Goal: Find contact information

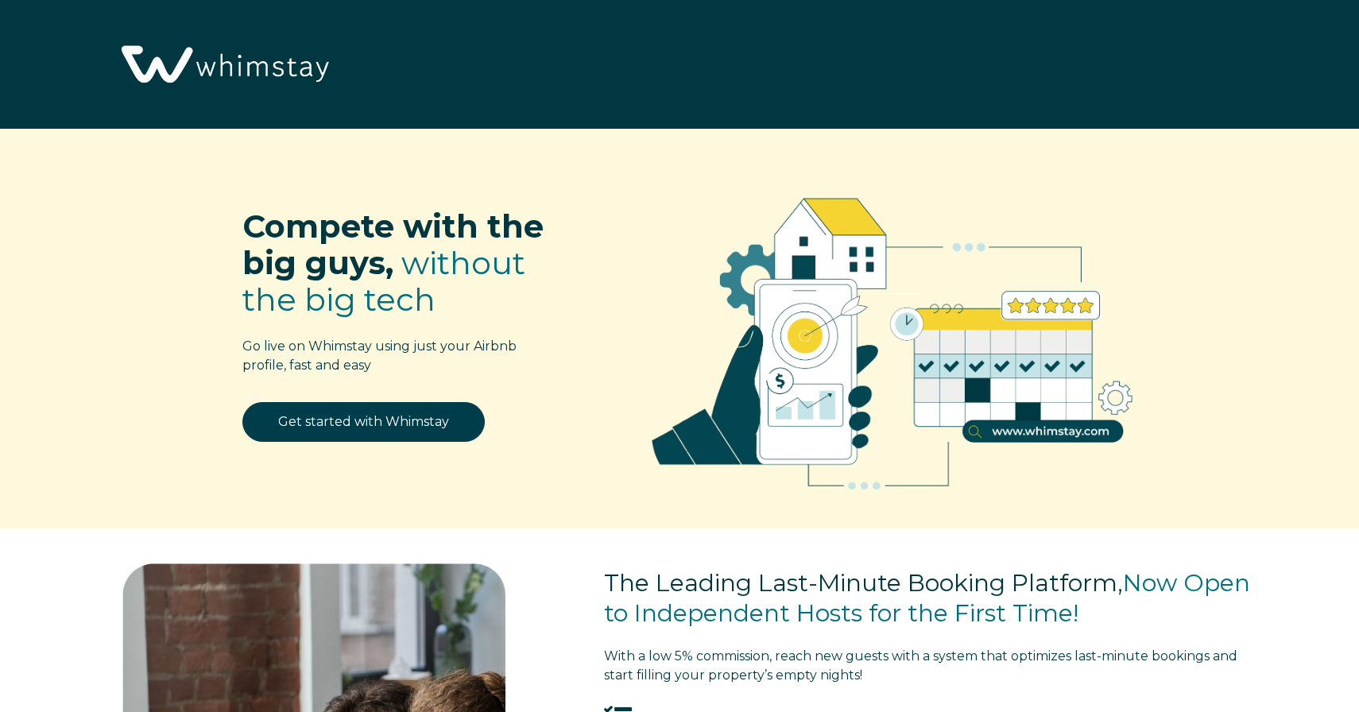
select select "US"
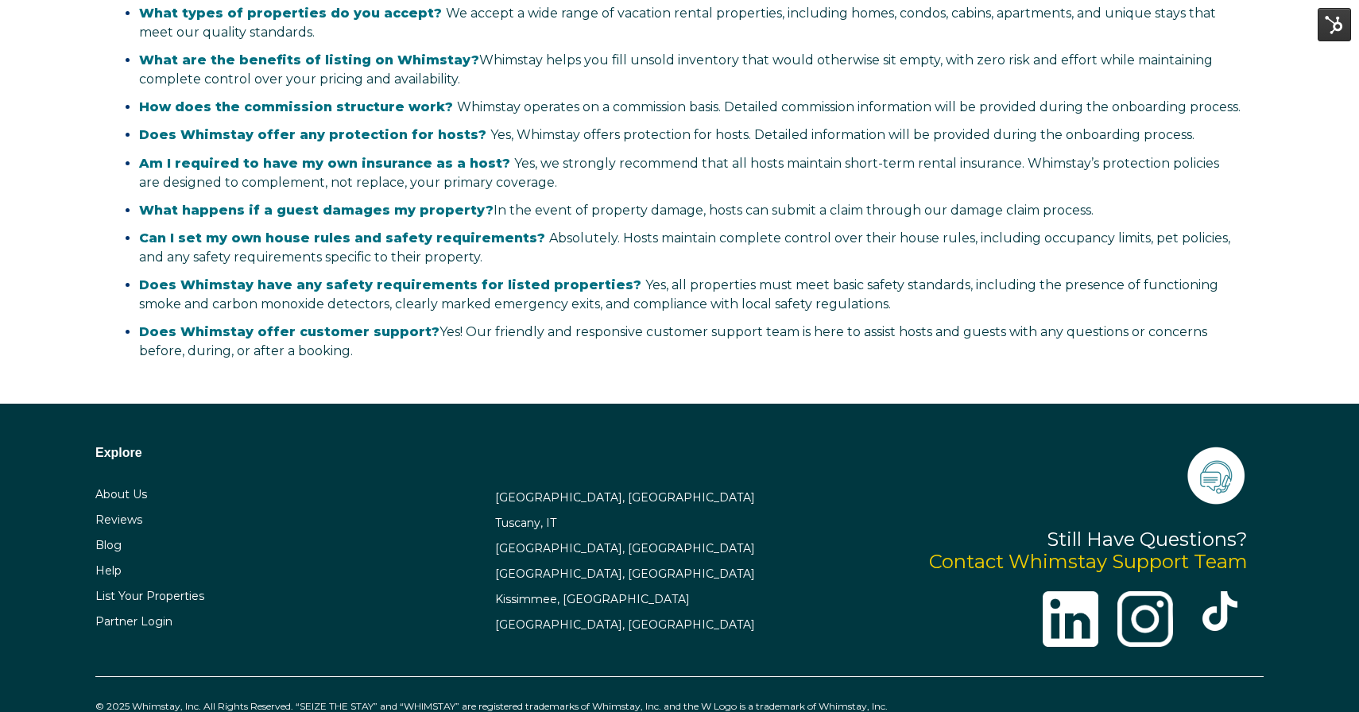
scroll to position [3122, 0]
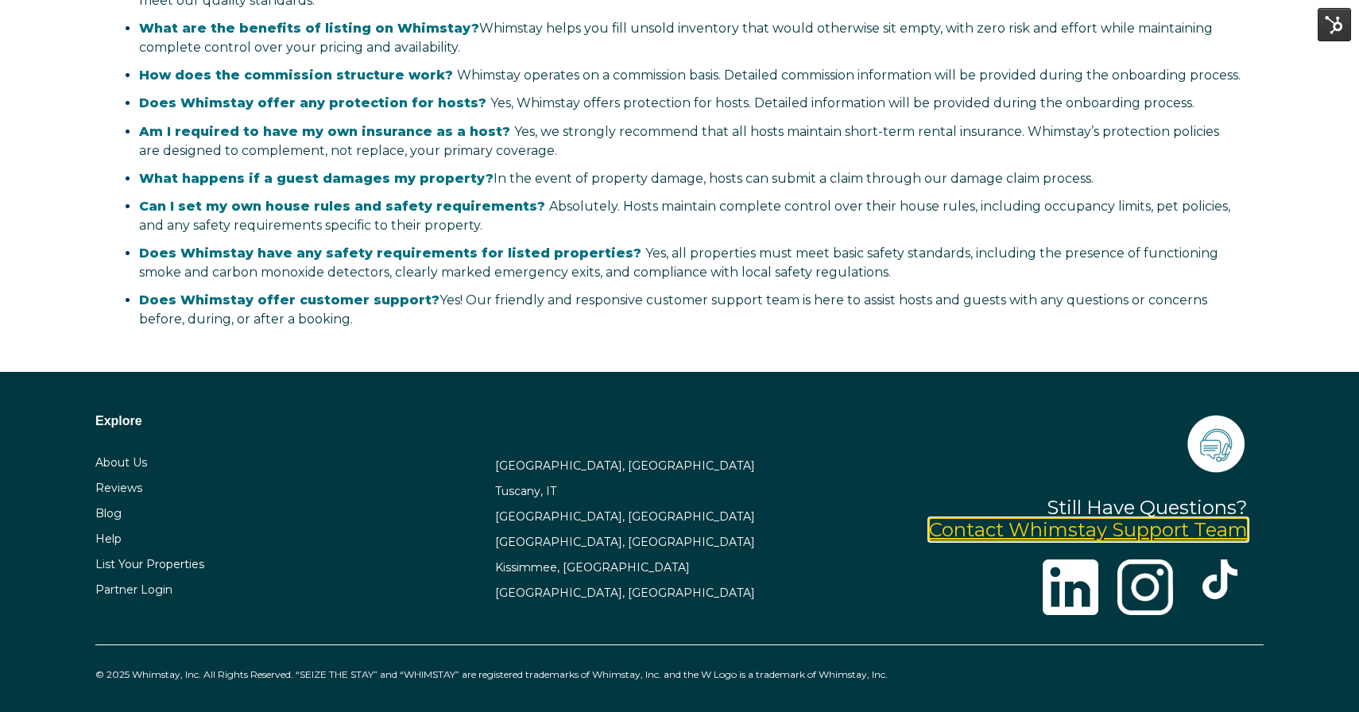
click at [1122, 529] on link "Contact Whimstay Support Team" at bounding box center [1088, 529] width 319 height 23
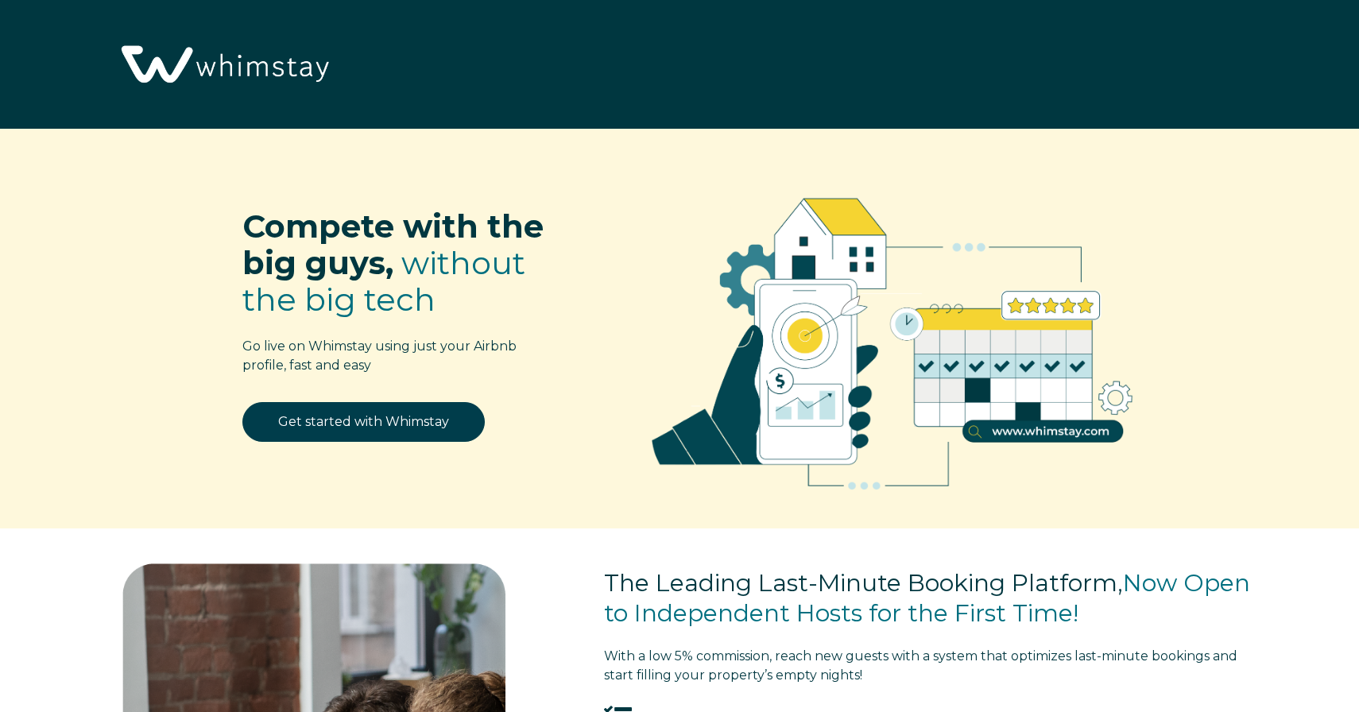
select select "US"
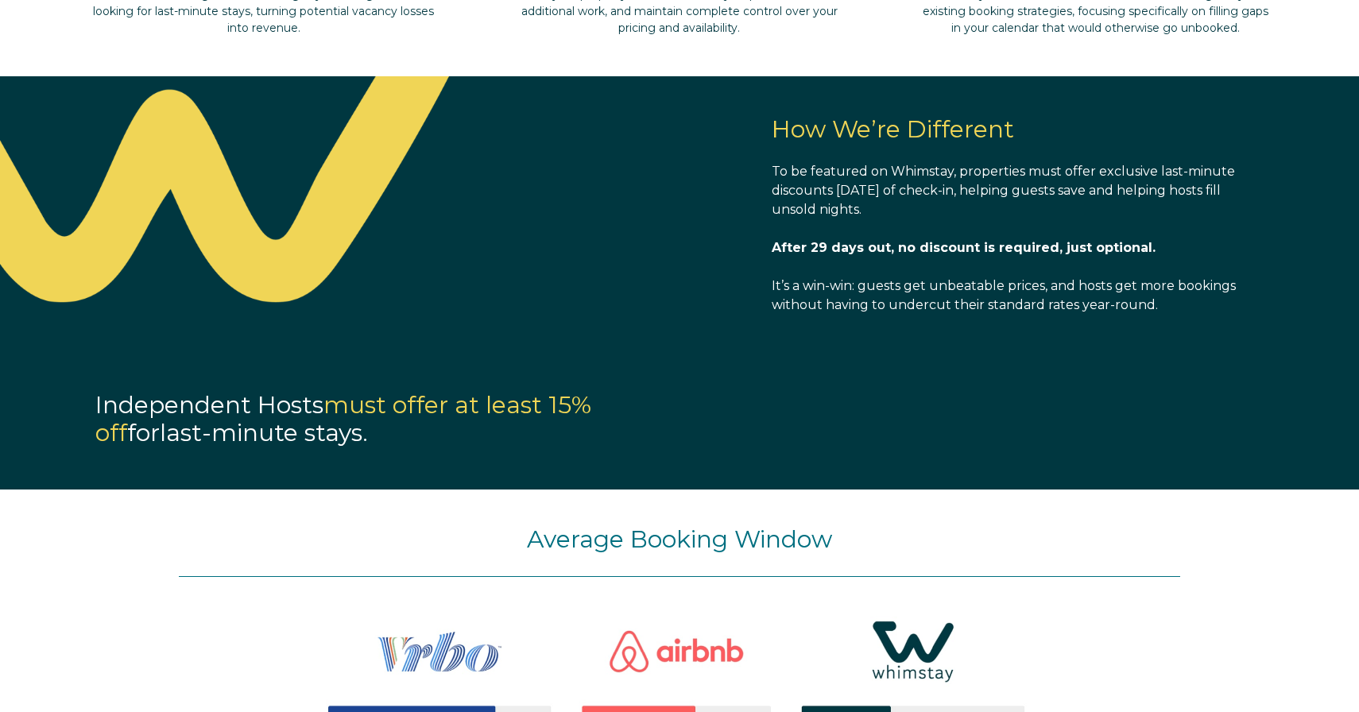
select select "US"
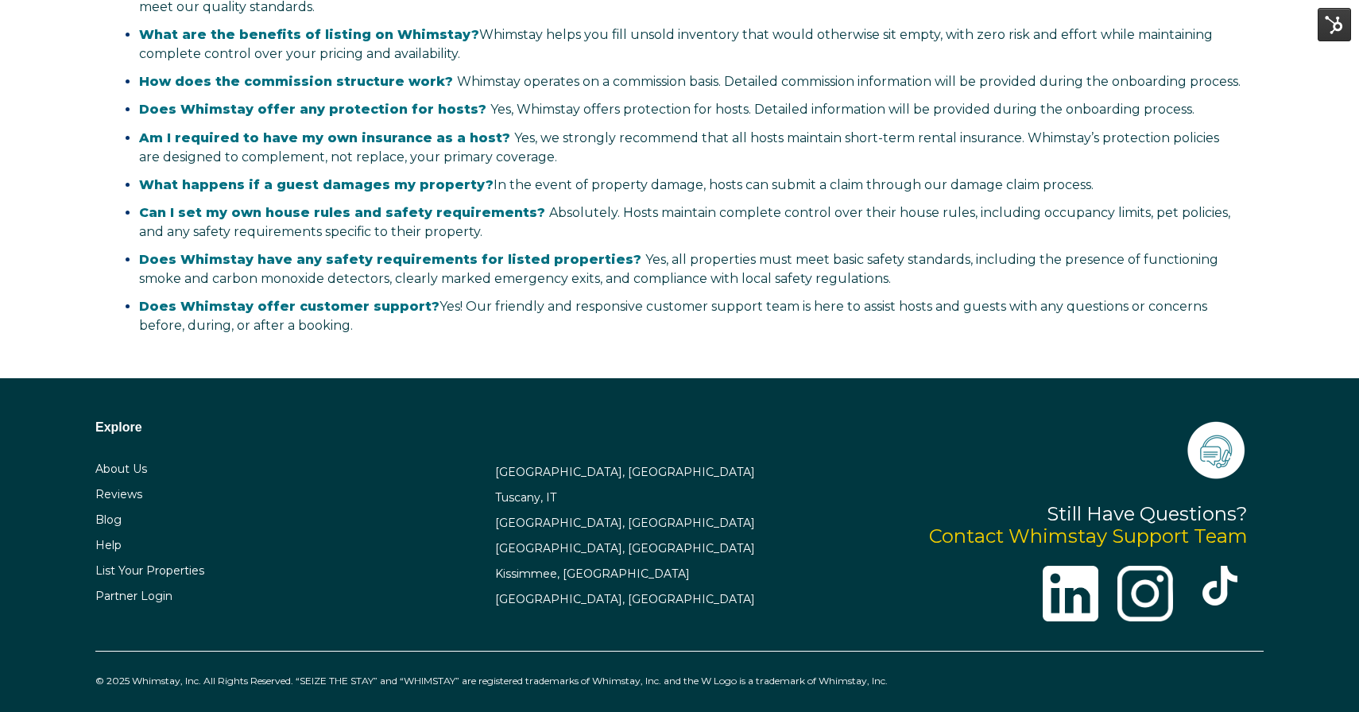
scroll to position [3122, 0]
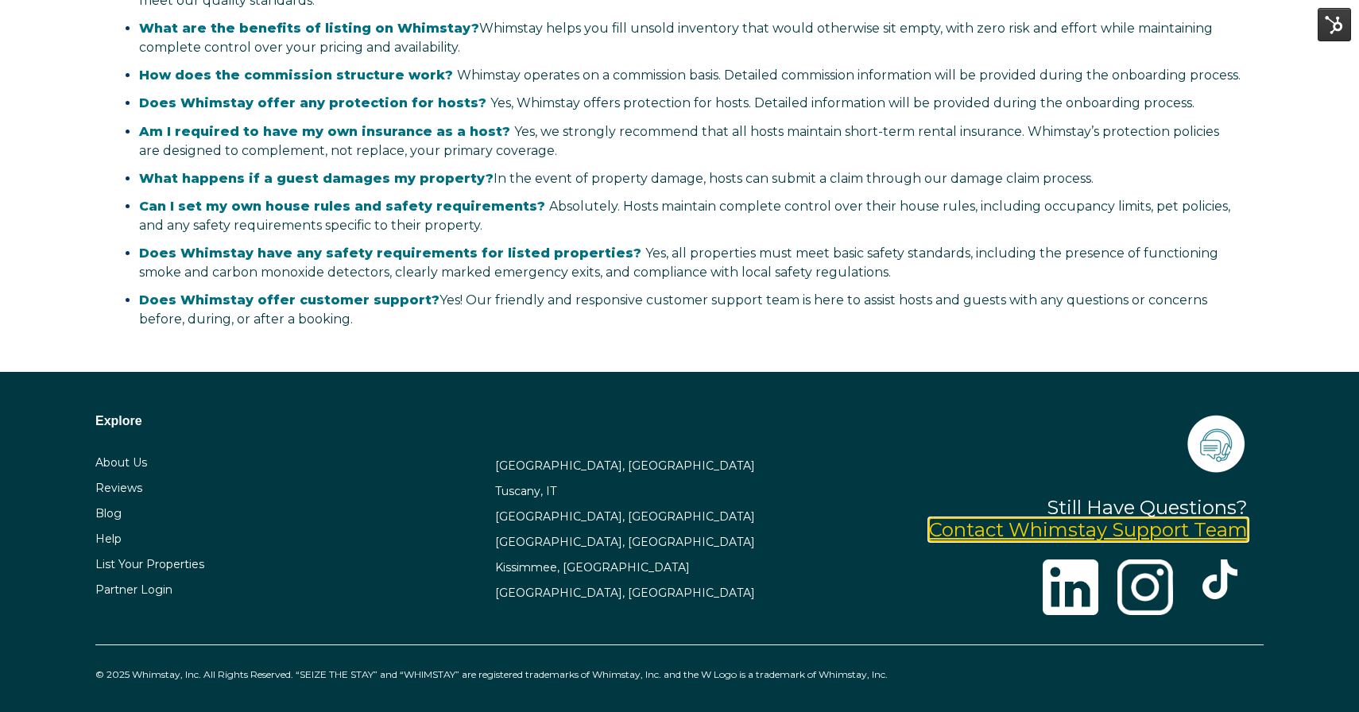
click at [1105, 518] on link "Contact Whimstay Support Team" at bounding box center [1088, 529] width 319 height 23
